Goal: Information Seeking & Learning: Learn about a topic

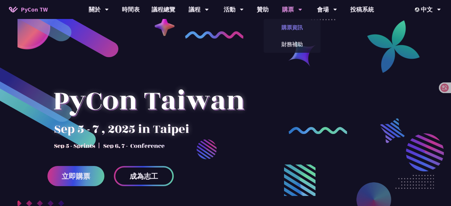
click at [285, 26] on link "購票資訊" at bounding box center [292, 27] width 57 height 14
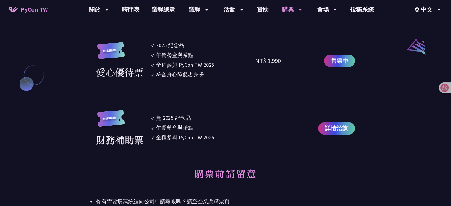
scroll to position [644, 0]
click at [244, 76] on li "✓ 符合身心障礙者身份" at bounding box center [203, 75] width 104 height 8
click at [160, 12] on link "議程總覽" at bounding box center [164, 9] width 36 height 19
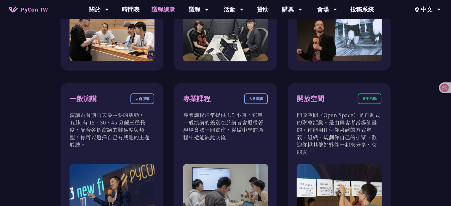
scroll to position [199, 0]
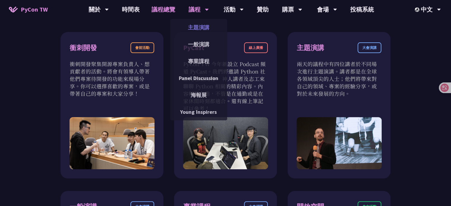
click at [195, 28] on link "主題演講" at bounding box center [198, 27] width 57 height 14
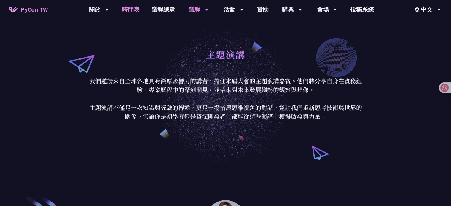
click at [130, 16] on link "時間表" at bounding box center [131, 9] width 30 height 19
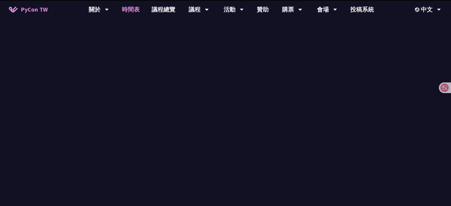
click at [131, 12] on link "時間表" at bounding box center [131, 9] width 30 height 19
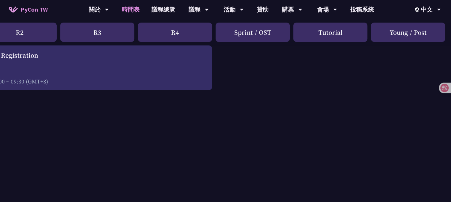
scroll to position [74, 0]
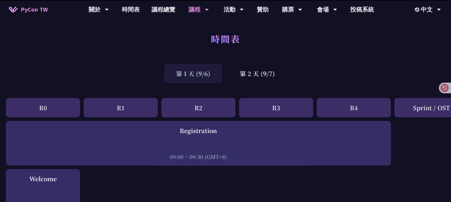
scroll to position [4, 7]
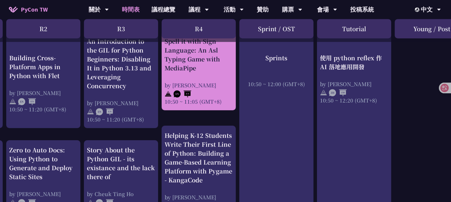
scroll to position [271, 155]
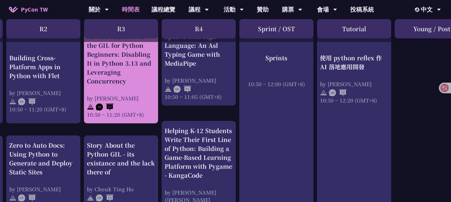
drag, startPoint x: 174, startPoint y: 100, endPoint x: 141, endPoint y: 97, distance: 33.1
click at [141, 97] on div "by [PERSON_NAME]" at bounding box center [121, 97] width 68 height 7
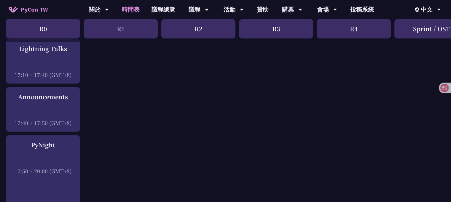
scroll to position [865, 0]
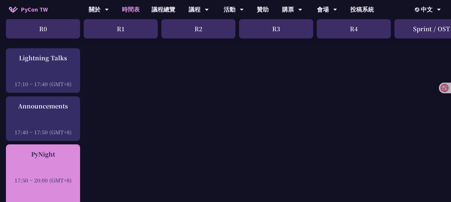
click at [72, 156] on div "PyNight" at bounding box center [43, 154] width 68 height 9
click at [56, 157] on div "PyNight" at bounding box center [43, 154] width 68 height 9
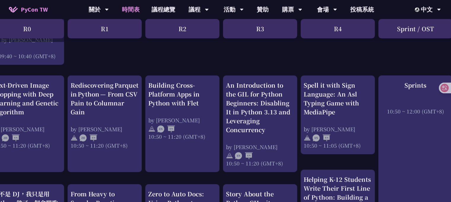
scroll to position [222, 0]
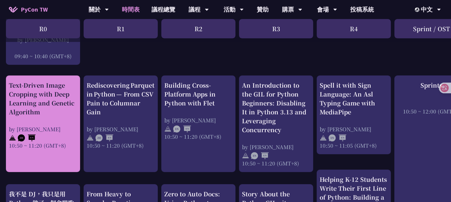
click at [37, 116] on div "Text-Driven Image Cropping with Deep Learning and Genetic Algorithm by [PERSON_…" at bounding box center [43, 115] width 68 height 68
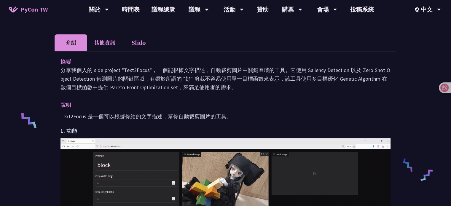
scroll to position [199, 0]
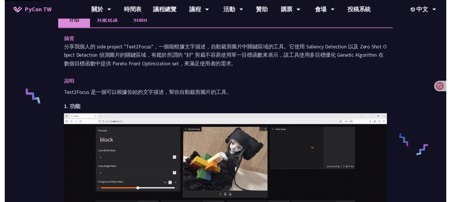
scroll to position [222, 0]
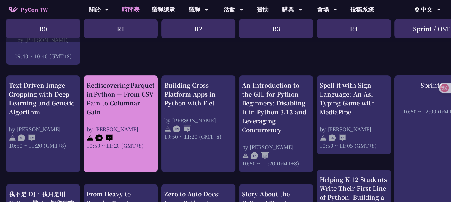
click at [122, 129] on div "by [PERSON_NAME]" at bounding box center [121, 128] width 68 height 7
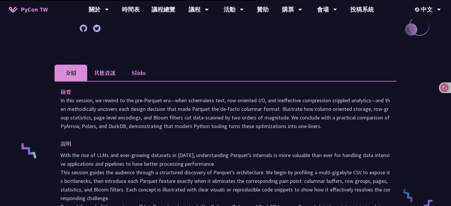
scroll to position [175, 0]
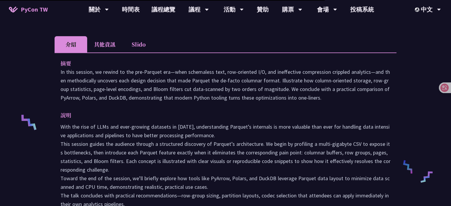
click at [134, 48] on li "Slido" at bounding box center [138, 44] width 33 height 16
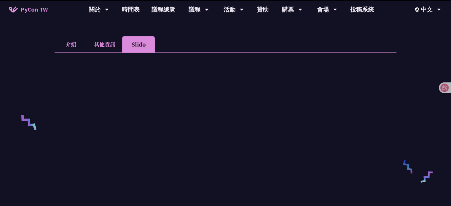
click at [106, 45] on li "其他資訊" at bounding box center [104, 44] width 35 height 16
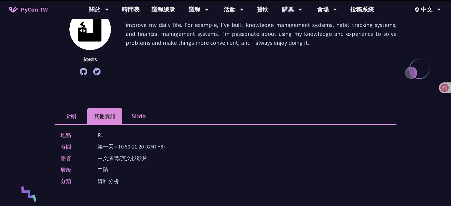
scroll to position [87, 0]
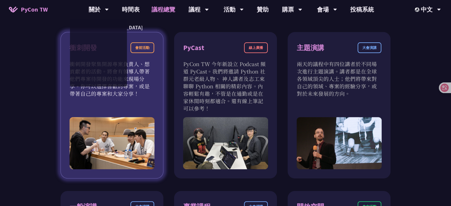
scroll to position [159, 0]
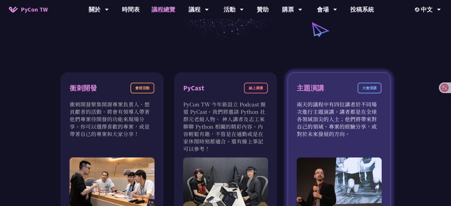
click at [299, 111] on p "兩天的議程中有四位講者於不同場次進行主題演講。講者都是在全球各領域頂尖的人士；他們將帶來對自己的領域、專案的經驗分享，或對於未來發展的方向。" at bounding box center [339, 119] width 85 height 37
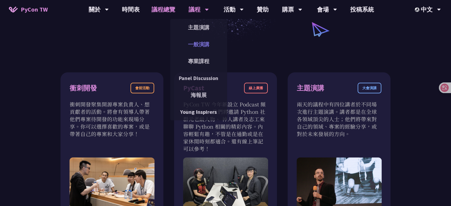
click at [185, 43] on link "一般演講" at bounding box center [198, 44] width 57 height 14
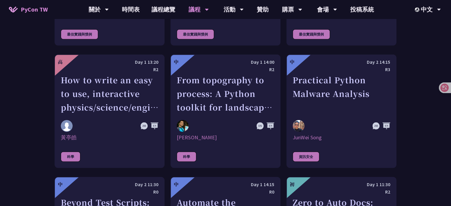
scroll to position [1540, 0]
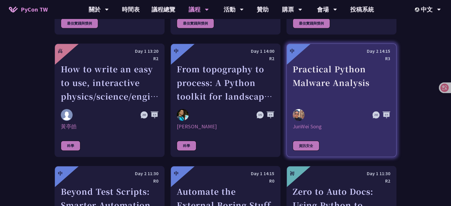
click at [292, 112] on link "中 Day 2 14:15 R3 Practical Python Malware Analysis JunWei Song 資訊安全" at bounding box center [342, 101] width 110 height 114
click at [299, 88] on div "Practical Python Malware Analysis" at bounding box center [342, 82] width 98 height 41
click at [291, 85] on link "中 Day 2 14:15 R3 Practical Python Malware Analysis JunWei Song 資訊安全" at bounding box center [342, 101] width 110 height 114
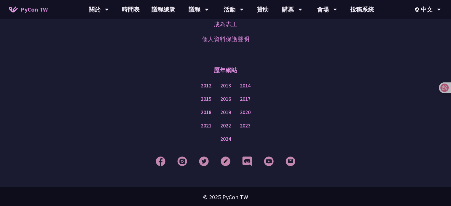
scroll to position [864, 0]
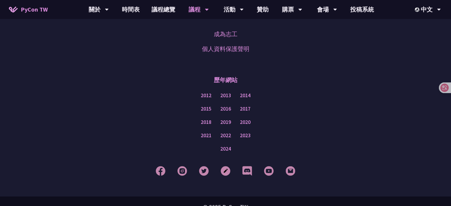
scroll to position [2019, 0]
click at [244, 166] on img at bounding box center [247, 171] width 10 height 10
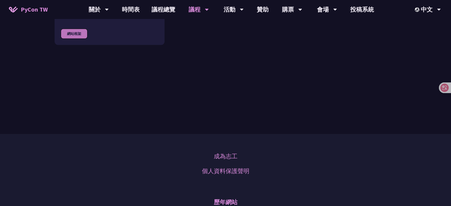
scroll to position [1892, 0]
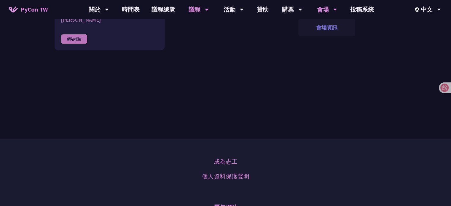
click at [323, 23] on link "會場資訊" at bounding box center [327, 27] width 57 height 14
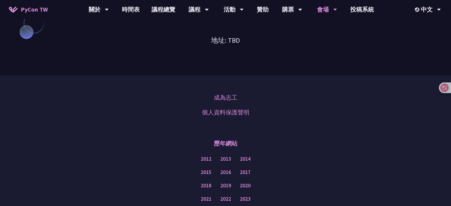
scroll to position [530, 0]
click at [109, 7] on icon at bounding box center [107, 10] width 4 height 6
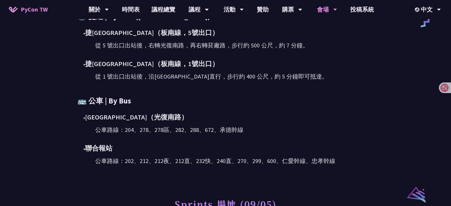
scroll to position [330, 0]
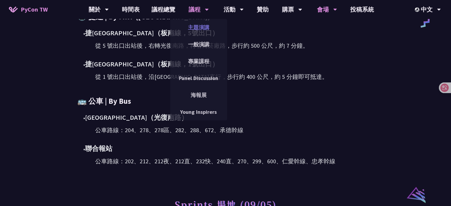
click at [197, 28] on link "主題演講" at bounding box center [198, 27] width 57 height 14
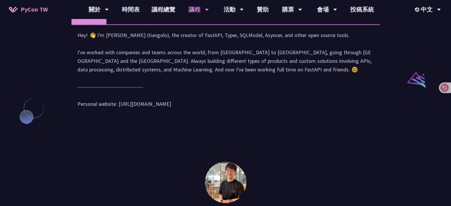
scroll to position [612, 0]
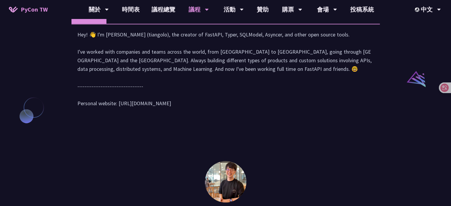
click at [117, 24] on li "演講" at bounding box center [123, 15] width 33 height 16
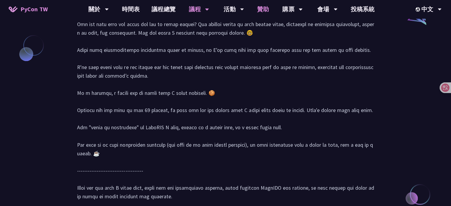
scroll to position [674, 0]
click at [449, 87] on div at bounding box center [447, 88] width 16 height 11
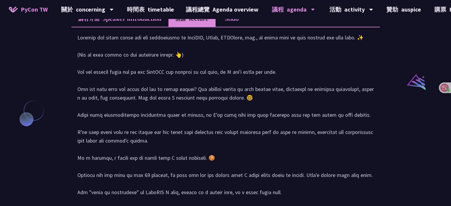
scroll to position [611, 0]
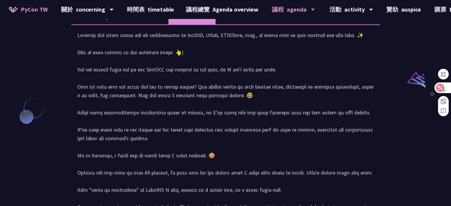
click at [443, 88] on icon at bounding box center [440, 88] width 8 height 8
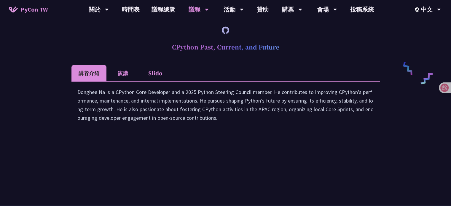
scroll to position [974, 0]
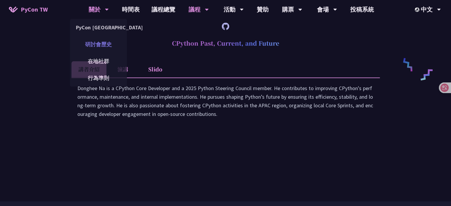
click at [94, 49] on link "研討會歷史" at bounding box center [98, 44] width 57 height 14
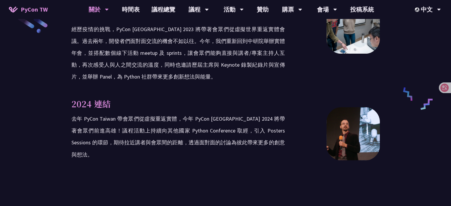
scroll to position [980, 0]
click at [265, 14] on link "贊助" at bounding box center [263, 9] width 24 height 19
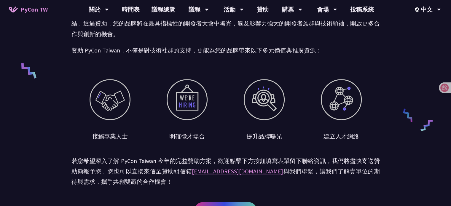
scroll to position [224, 0]
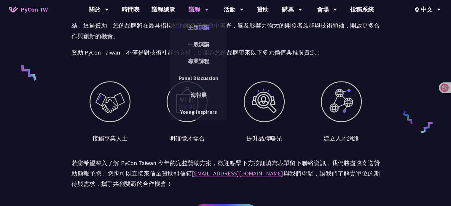
click at [192, 29] on link "主題演講" at bounding box center [198, 27] width 57 height 14
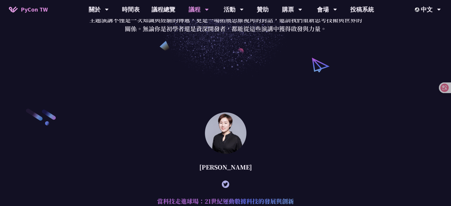
scroll to position [87, 0]
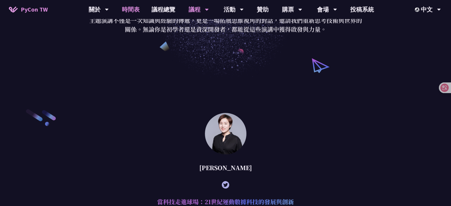
click at [136, 12] on link "時間表" at bounding box center [131, 9] width 30 height 19
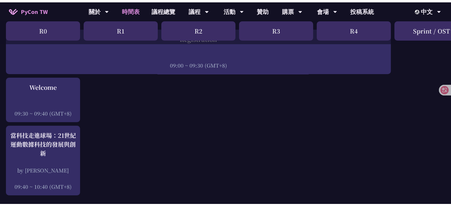
scroll to position [95, 0]
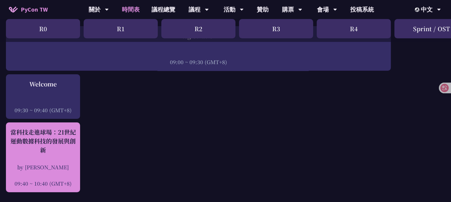
click at [30, 148] on div "當科技走進球場：21世紀運動數據科技的發展與創新" at bounding box center [43, 141] width 68 height 27
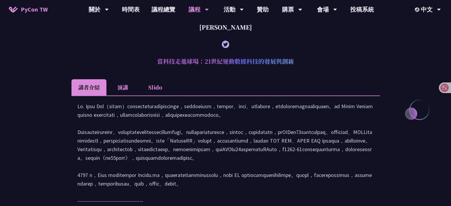
scroll to position [229, 0]
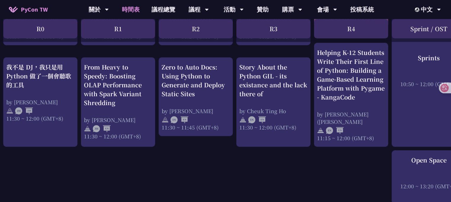
scroll to position [349, 0]
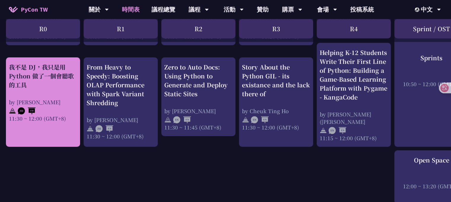
click at [37, 82] on div "我不是 DJ，我只是用 Python 做了一個會聽歌的工具" at bounding box center [43, 76] width 68 height 27
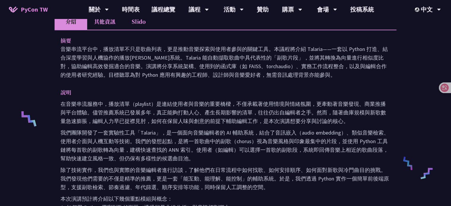
scroll to position [176, 0]
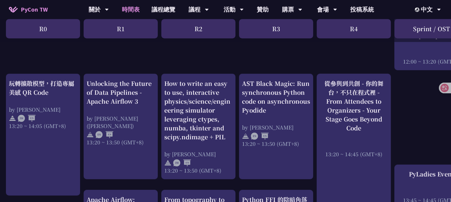
scroll to position [494, 0]
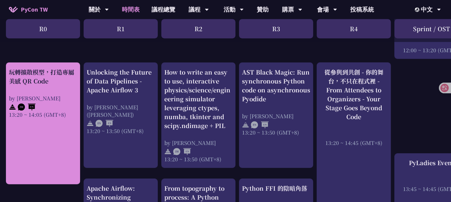
click at [48, 141] on div "玩轉擴散模型，打造專屬美感 QR Code by Jiawei 13:20 ~ 14:05 (GMT+8)" at bounding box center [43, 123] width 74 height 122
click at [38, 138] on div "玩轉擴散模型，打造專屬美感 QR Code by Jiawei 13:20 ~ 14:05 (GMT+8)" at bounding box center [43, 123] width 74 height 122
click at [40, 105] on div at bounding box center [43, 106] width 68 height 9
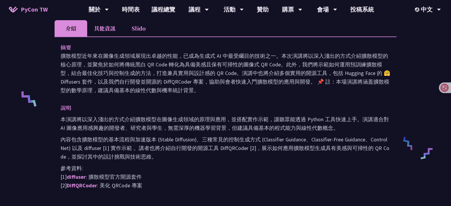
scroll to position [195, 0]
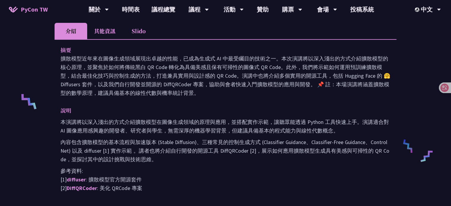
click at [147, 120] on p "本演講將以深入淺出的方式介紹擴散模型在圖像生成領域的原理與應用，並搭配實作示範，讓聽眾能透過 Python 工具快速上手。演講適合對 AI 圖像應用感興趣的開…" at bounding box center [226, 126] width 330 height 17
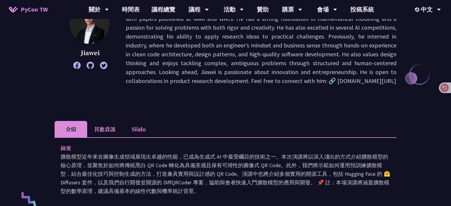
scroll to position [96, 0]
